Goal: Find specific page/section: Find specific page/section

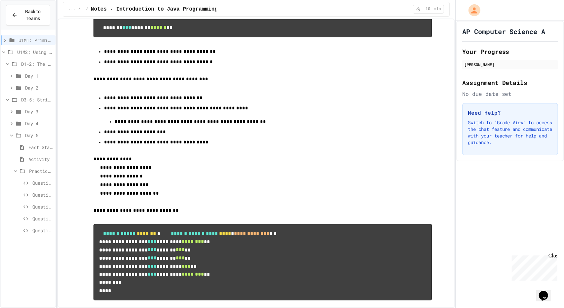
scroll to position [511, 0]
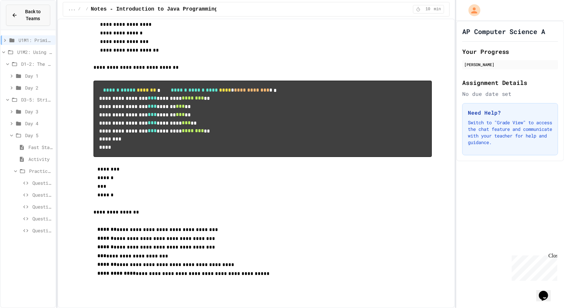
click at [24, 19] on span "Back to Teams" at bounding box center [32, 15] width 23 height 14
